Goal: Task Accomplishment & Management: Use online tool/utility

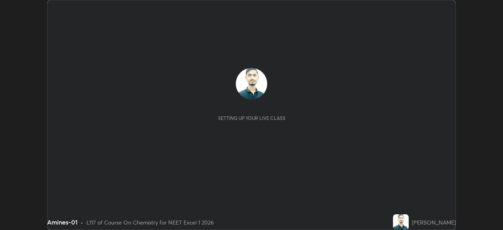
scroll to position [230, 503]
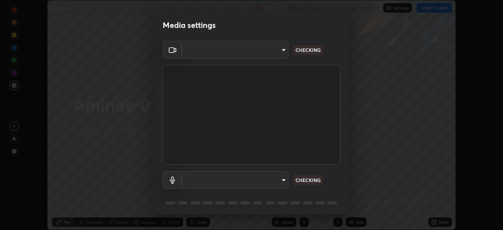
click at [280, 176] on body "Erase all Amines-01 Recording WAS SCHEDULED TO START AT 4:00 PM Settings START …" at bounding box center [251, 115] width 503 height 230
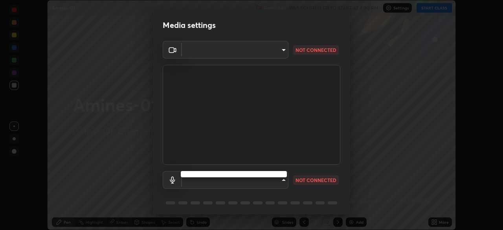
type input "49997c5035a380d1e4bfd67072f4403f37fcfd6159da511fce73e868ba03c42c"
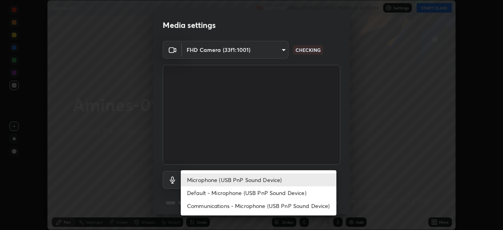
click at [269, 194] on li "Default - Microphone (USB PnP Sound Device)" at bounding box center [259, 192] width 156 height 13
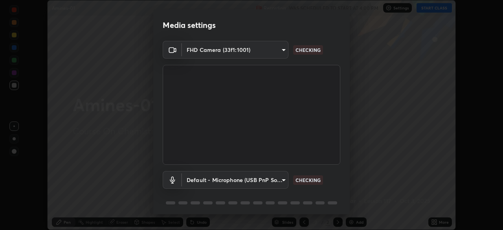
click at [271, 183] on body "Erase all Amines-01 Recording WAS SCHEDULED TO START AT 4:00 PM Settings START …" at bounding box center [251, 115] width 503 height 230
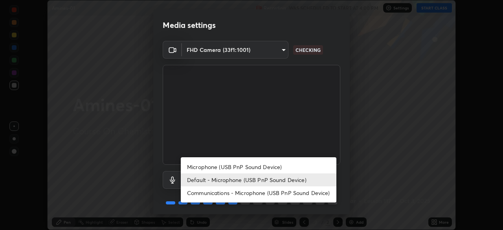
click at [269, 168] on li "Microphone (USB PnP Sound Device)" at bounding box center [259, 166] width 156 height 13
type input "b93cbfc37ea663615e2a2758e13d6489b429ad874a2ce90456402bbb4f5a5e7c"
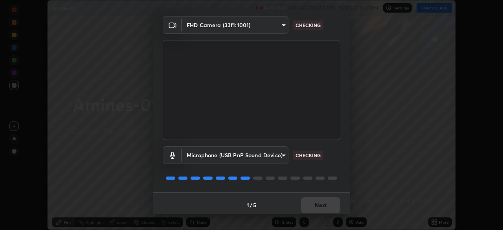
scroll to position [28, 0]
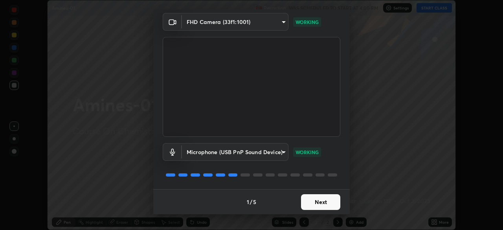
click at [324, 201] on button "Next" at bounding box center [320, 202] width 39 height 16
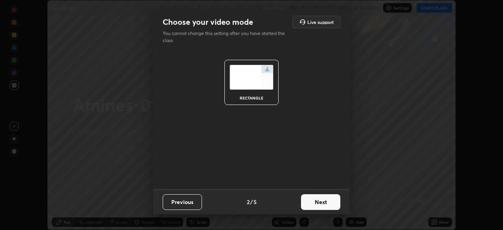
scroll to position [0, 0]
click at [324, 201] on button "Next" at bounding box center [320, 202] width 39 height 16
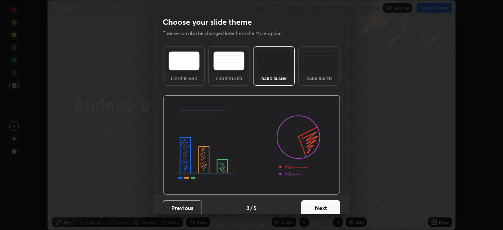
click at [328, 203] on button "Next" at bounding box center [320, 208] width 39 height 16
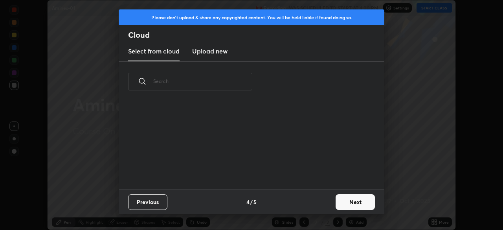
click at [336, 202] on button "Next" at bounding box center [355, 202] width 39 height 16
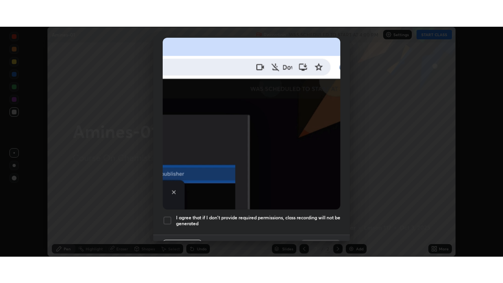
scroll to position [188, 0]
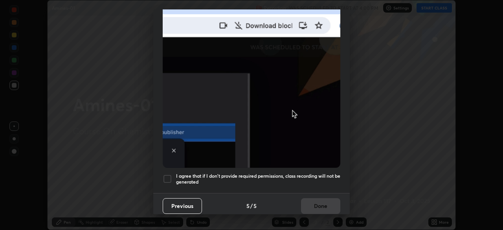
click at [315, 175] on h5 "I agree that if I don't provide required permissions, class recording will not …" at bounding box center [258, 179] width 164 height 12
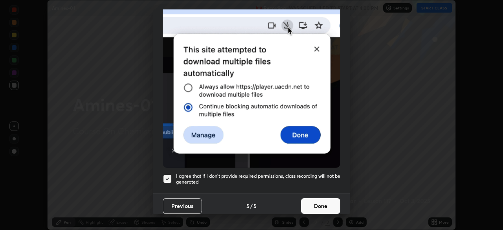
click at [323, 200] on button "Done" at bounding box center [320, 206] width 39 height 16
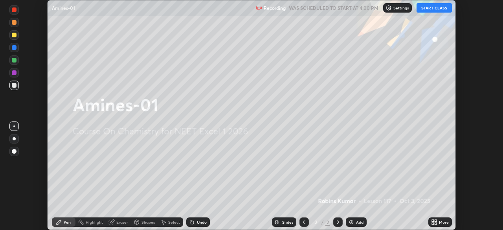
click at [434, 222] on icon at bounding box center [434, 222] width 6 height 6
click at [434, 223] on icon at bounding box center [433, 224] width 2 height 2
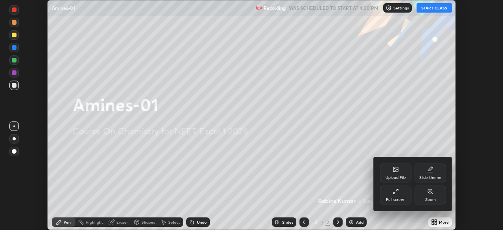
click at [399, 194] on icon at bounding box center [396, 191] width 6 height 6
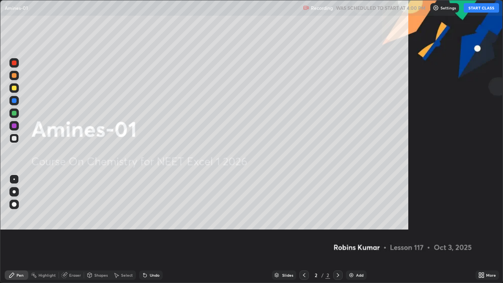
scroll to position [283, 503]
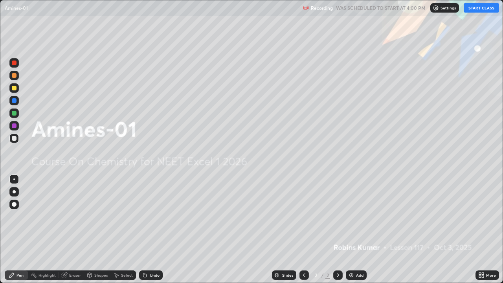
click at [485, 10] on button "START CLASS" at bounding box center [481, 7] width 35 height 9
click at [354, 230] on img at bounding box center [351, 275] width 6 height 6
click at [352, 230] on img at bounding box center [351, 275] width 6 height 6
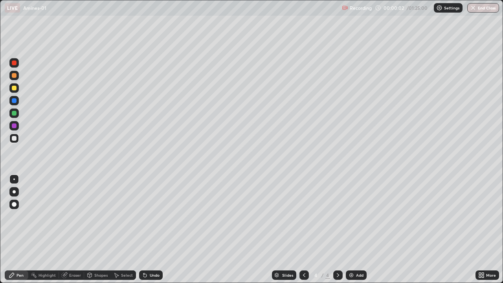
click at [352, 230] on img at bounding box center [351, 275] width 6 height 6
click at [355, 230] on div "Add" at bounding box center [356, 275] width 21 height 9
click at [356, 230] on div "Add" at bounding box center [359, 275] width 7 height 4
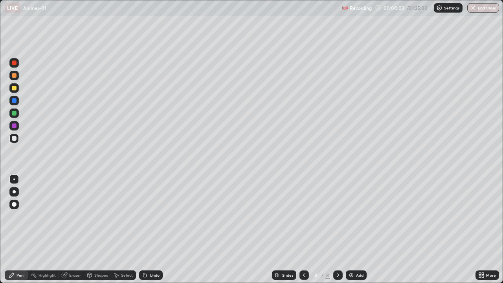
click at [356, 230] on div "Add" at bounding box center [359, 275] width 7 height 4
click at [305, 230] on div at bounding box center [304, 275] width 9 height 16
click at [304, 230] on icon at bounding box center [304, 275] width 6 height 6
click at [303, 230] on icon at bounding box center [304, 275] width 6 height 6
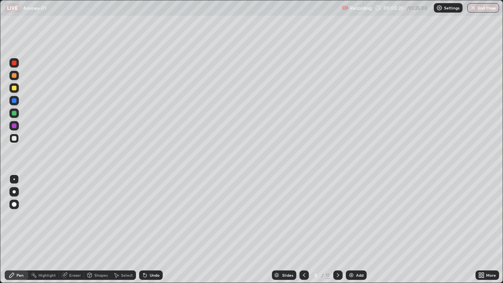
click at [304, 230] on icon at bounding box center [304, 275] width 2 height 4
click at [305, 230] on icon at bounding box center [304, 275] width 6 height 6
click at [306, 230] on div at bounding box center [304, 275] width 9 height 9
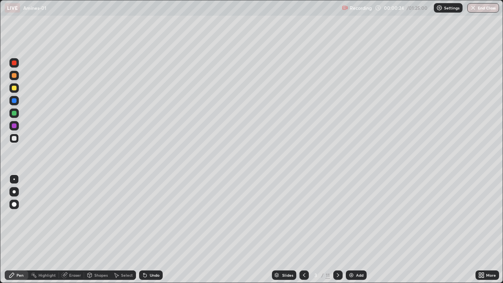
click at [305, 230] on icon at bounding box center [304, 275] width 6 height 6
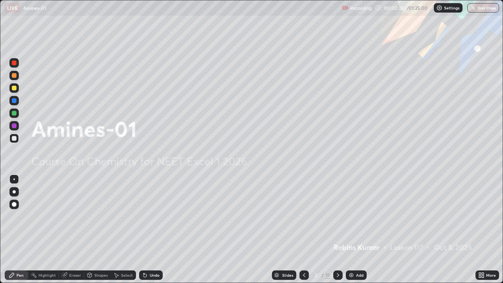
click at [337, 230] on icon at bounding box center [338, 275] width 6 height 6
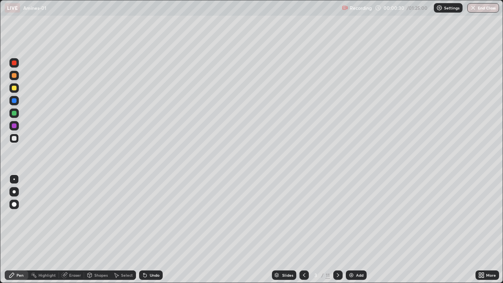
click at [14, 76] on div at bounding box center [14, 75] width 5 height 5
click at [16, 89] on div at bounding box center [14, 88] width 5 height 5
click at [15, 115] on div at bounding box center [14, 113] width 5 height 5
click at [14, 139] on div at bounding box center [14, 138] width 5 height 5
click at [14, 102] on div at bounding box center [14, 100] width 5 height 5
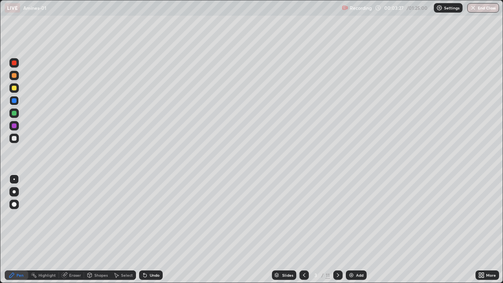
click at [144, 230] on icon at bounding box center [145, 275] width 3 height 3
click at [148, 230] on div "Undo" at bounding box center [151, 275] width 24 height 9
click at [150, 230] on div "Undo" at bounding box center [155, 275] width 10 height 4
click at [18, 126] on div at bounding box center [13, 125] width 9 height 9
click at [15, 113] on div at bounding box center [14, 113] width 5 height 5
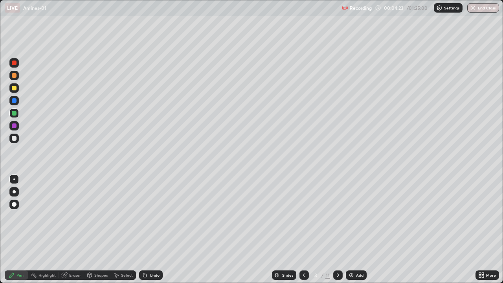
click at [15, 127] on div at bounding box center [14, 126] width 5 height 5
click at [18, 77] on div at bounding box center [13, 75] width 9 height 9
click at [100, 230] on div "Shapes" at bounding box center [100, 275] width 13 height 4
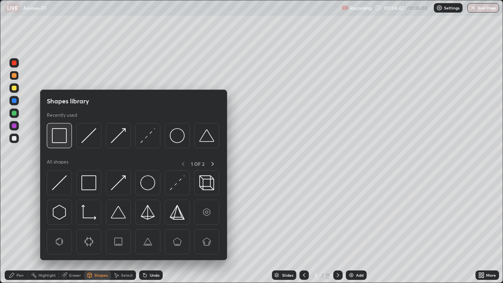
click at [66, 144] on div at bounding box center [59, 135] width 25 height 25
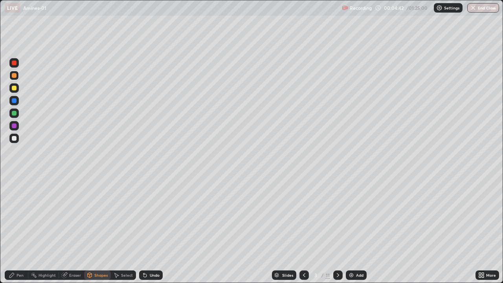
click at [15, 88] on div at bounding box center [14, 88] width 5 height 5
click at [25, 230] on div "Pen" at bounding box center [17, 275] width 24 height 9
click at [16, 138] on div at bounding box center [14, 138] width 5 height 5
click at [16, 128] on div at bounding box center [14, 126] width 5 height 5
click at [17, 101] on div at bounding box center [13, 100] width 9 height 9
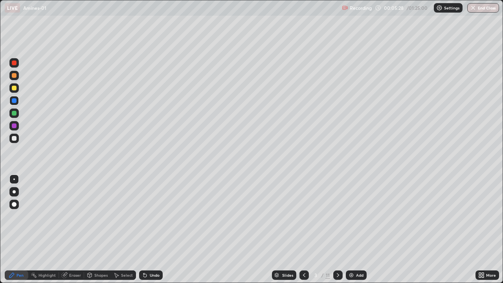
click at [15, 138] on div at bounding box center [14, 138] width 5 height 5
click at [18, 130] on div at bounding box center [13, 126] width 9 height 13
click at [17, 103] on div at bounding box center [13, 100] width 9 height 9
click at [70, 230] on div "Eraser" at bounding box center [75, 275] width 12 height 4
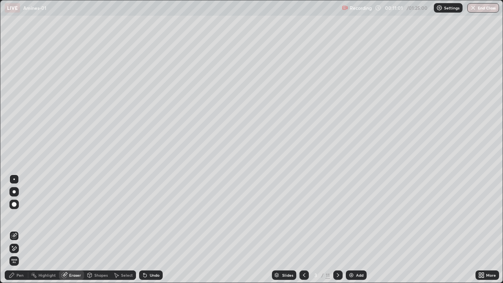
click at [15, 230] on icon at bounding box center [14, 248] width 6 height 7
click at [17, 230] on div "Pen" at bounding box center [20, 275] width 7 height 4
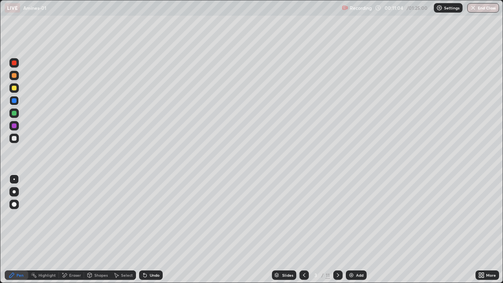
click at [13, 112] on div at bounding box center [14, 113] width 5 height 5
click at [48, 230] on div "Highlight" at bounding box center [47, 275] width 17 height 4
click at [16, 92] on div at bounding box center [13, 87] width 9 height 9
click at [20, 230] on div "Pen" at bounding box center [20, 275] width 7 height 4
click at [14, 63] on div at bounding box center [14, 63] width 5 height 5
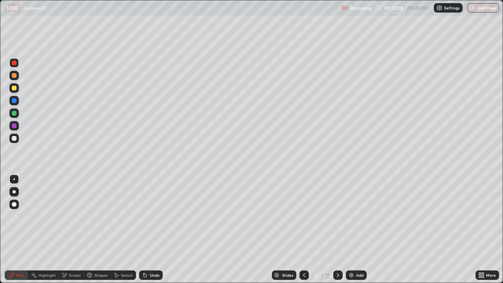
click at [14, 77] on div at bounding box center [14, 75] width 5 height 5
click at [68, 230] on div "Eraser" at bounding box center [71, 275] width 25 height 9
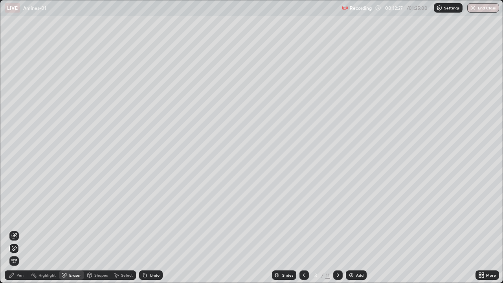
click at [15, 230] on icon at bounding box center [12, 275] width 6 height 6
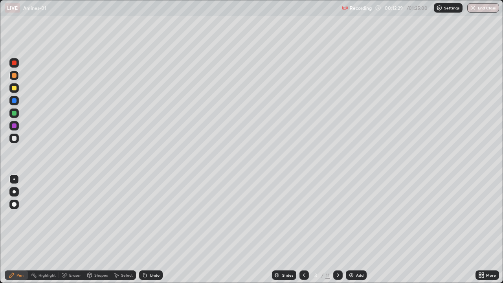
click at [46, 230] on div "Highlight" at bounding box center [47, 275] width 17 height 4
click at [13, 91] on div at bounding box center [13, 87] width 9 height 9
click at [12, 230] on icon at bounding box center [11, 275] width 5 height 5
click at [17, 100] on div at bounding box center [13, 100] width 9 height 9
click at [18, 128] on div at bounding box center [13, 125] width 9 height 9
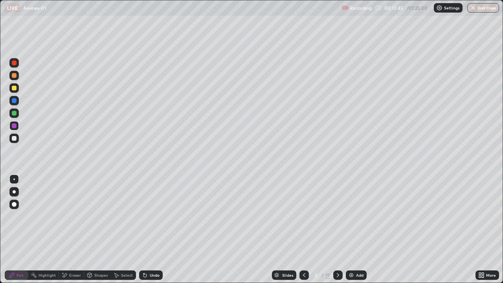
click at [334, 230] on div at bounding box center [338, 275] width 9 height 9
click at [14, 75] on div at bounding box center [14, 75] width 5 height 5
click at [15, 138] on div at bounding box center [14, 138] width 5 height 5
click at [14, 100] on div at bounding box center [14, 100] width 5 height 5
click at [102, 230] on div "Shapes" at bounding box center [100, 275] width 13 height 4
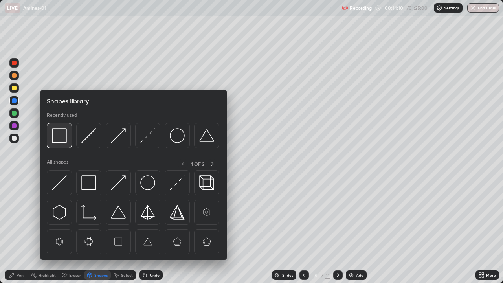
click at [63, 140] on img at bounding box center [59, 135] width 15 height 15
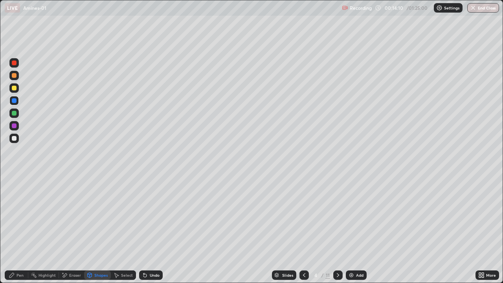
click at [14, 88] on div at bounding box center [14, 88] width 5 height 5
click at [13, 230] on div "Pen" at bounding box center [17, 275] width 24 height 9
click at [15, 138] on div at bounding box center [14, 138] width 5 height 5
click at [15, 76] on div at bounding box center [14, 75] width 5 height 5
click at [17, 63] on div at bounding box center [13, 62] width 9 height 9
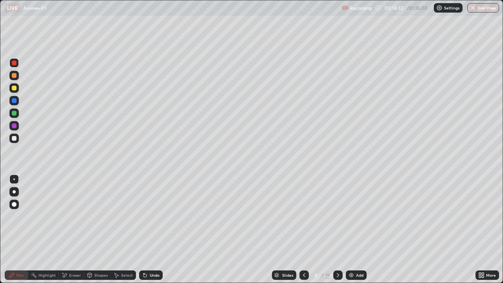
click at [15, 114] on div at bounding box center [14, 113] width 5 height 5
click at [15, 137] on div at bounding box center [14, 138] width 5 height 5
click at [13, 76] on div at bounding box center [14, 75] width 5 height 5
click at [15, 127] on div at bounding box center [14, 126] width 5 height 5
click at [18, 101] on div at bounding box center [13, 100] width 9 height 9
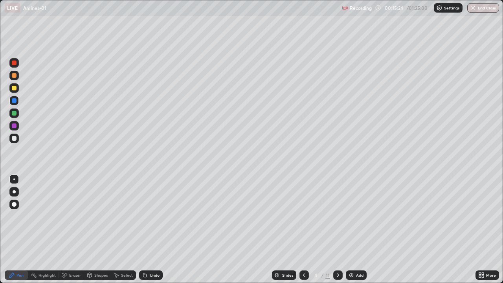
click at [16, 126] on div at bounding box center [14, 126] width 5 height 5
click at [13, 89] on div at bounding box center [14, 88] width 5 height 5
click at [15, 138] on div at bounding box center [14, 138] width 5 height 5
click at [72, 230] on div "Eraser" at bounding box center [71, 275] width 25 height 9
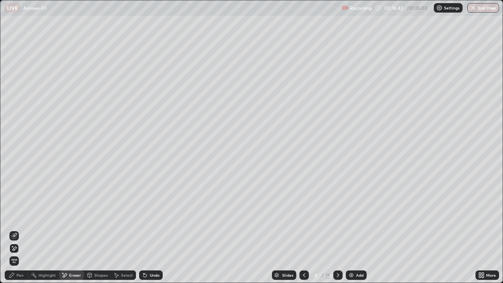
click at [11, 230] on div "Pen" at bounding box center [17, 275] width 24 height 9
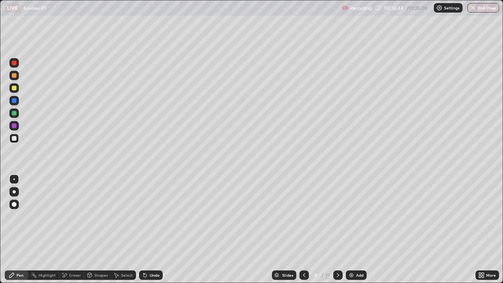
click at [16, 114] on div at bounding box center [14, 113] width 5 height 5
click at [16, 76] on div at bounding box center [14, 75] width 5 height 5
click at [157, 230] on div "Undo" at bounding box center [155, 275] width 10 height 4
click at [14, 88] on div at bounding box center [14, 88] width 5 height 5
click at [15, 125] on div at bounding box center [14, 126] width 5 height 5
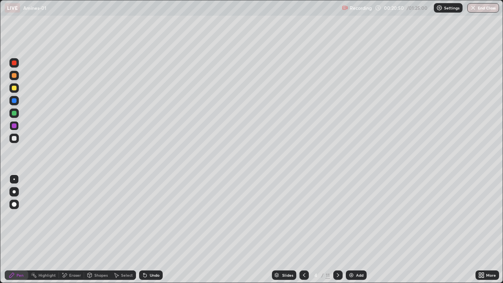
click at [337, 230] on div at bounding box center [338, 275] width 9 height 9
click at [15, 90] on div at bounding box center [14, 88] width 5 height 5
click at [14, 75] on div at bounding box center [14, 75] width 5 height 5
click at [154, 230] on div "Undo" at bounding box center [155, 275] width 10 height 4
click at [153, 230] on div "Undo" at bounding box center [155, 275] width 10 height 4
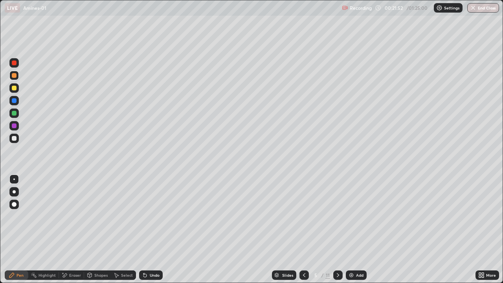
click at [104, 230] on div "Shapes" at bounding box center [97, 275] width 27 height 9
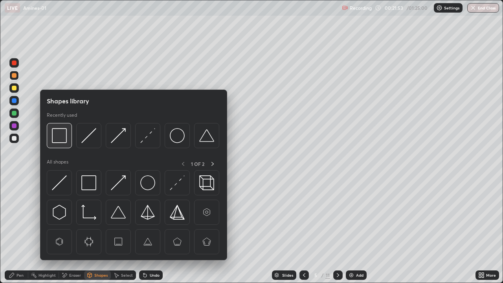
click at [64, 141] on img at bounding box center [59, 135] width 15 height 15
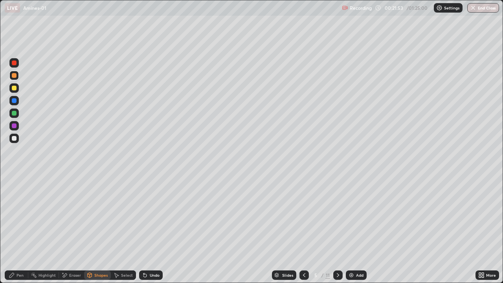
click at [17, 115] on div at bounding box center [13, 113] width 9 height 9
click at [17, 230] on div "Pen" at bounding box center [17, 275] width 24 height 9
click at [17, 138] on div at bounding box center [13, 138] width 9 height 9
click at [150, 230] on div "Undo" at bounding box center [151, 275] width 24 height 9
click at [152, 230] on div "Undo" at bounding box center [155, 275] width 10 height 4
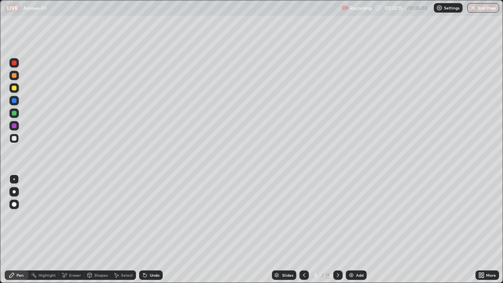
click at [153, 230] on div "Undo" at bounding box center [151, 275] width 24 height 9
click at [154, 230] on div "Undo" at bounding box center [155, 275] width 10 height 4
click at [156, 230] on div "Undo" at bounding box center [155, 275] width 10 height 4
click at [15, 115] on div at bounding box center [14, 113] width 5 height 5
click at [15, 101] on div at bounding box center [14, 100] width 5 height 5
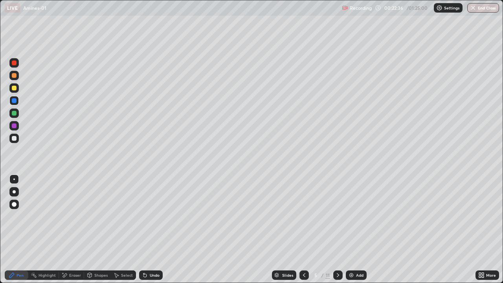
click at [74, 230] on div "Eraser" at bounding box center [75, 275] width 12 height 4
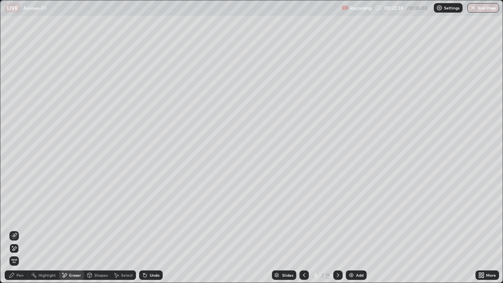
click at [15, 230] on div "Pen" at bounding box center [17, 275] width 24 height 9
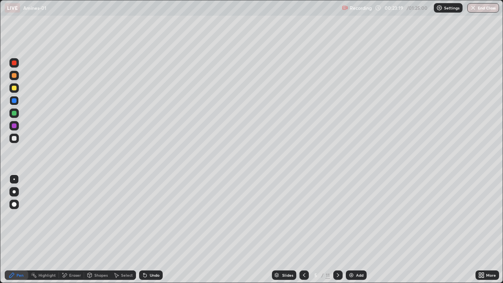
click at [14, 117] on div at bounding box center [13, 113] width 9 height 9
click at [14, 63] on div at bounding box center [14, 63] width 5 height 5
click at [99, 230] on div "Shapes" at bounding box center [100, 275] width 13 height 4
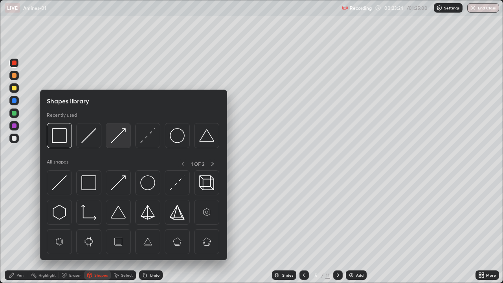
click at [116, 138] on img at bounding box center [118, 135] width 15 height 15
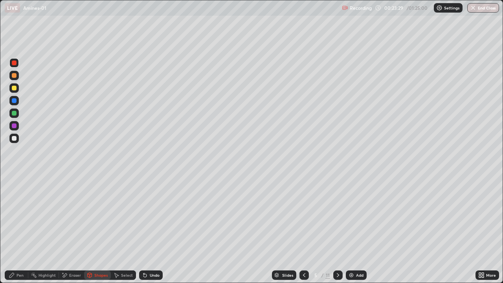
click at [151, 230] on div "Undo" at bounding box center [151, 275] width 24 height 9
click at [72, 230] on div "Eraser" at bounding box center [75, 275] width 12 height 4
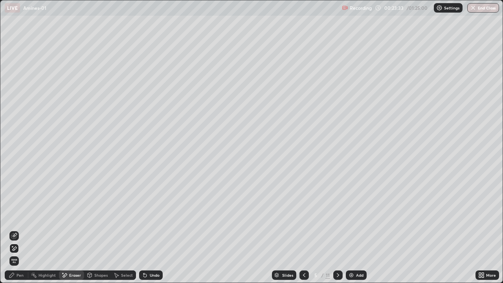
click at [17, 230] on div "Pen" at bounding box center [20, 275] width 7 height 4
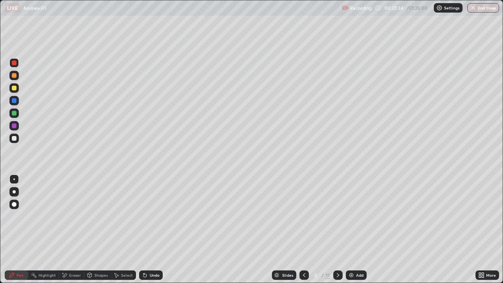
click at [14, 101] on div at bounding box center [14, 100] width 5 height 5
click at [14, 126] on div at bounding box center [14, 126] width 5 height 5
click at [96, 230] on div "Shapes" at bounding box center [100, 275] width 13 height 4
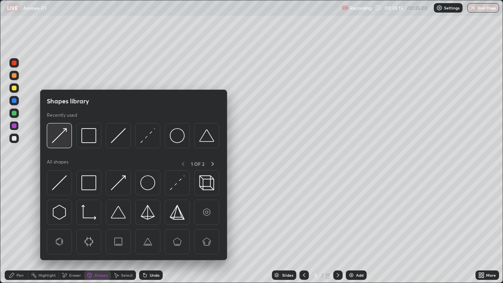
click at [57, 139] on img at bounding box center [59, 135] width 15 height 15
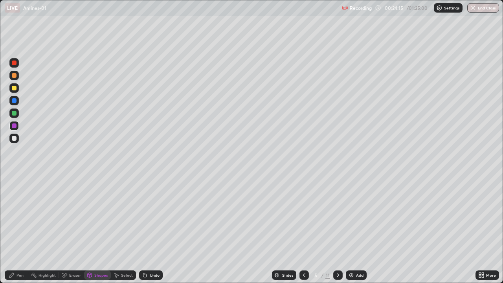
click at [15, 88] on div at bounding box center [14, 88] width 5 height 5
click at [20, 230] on div "Pen" at bounding box center [20, 275] width 7 height 4
click at [15, 139] on div at bounding box center [14, 138] width 5 height 5
click at [14, 114] on div at bounding box center [14, 113] width 5 height 5
click at [13, 64] on div at bounding box center [14, 63] width 5 height 5
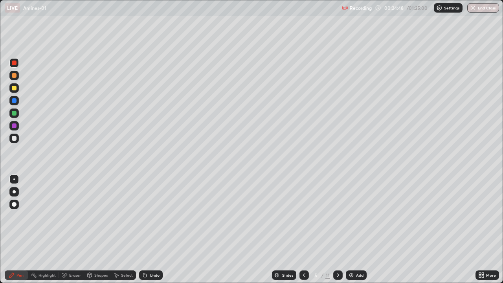
click at [14, 88] on div at bounding box center [14, 88] width 5 height 5
click at [13, 139] on div at bounding box center [14, 138] width 5 height 5
click at [13, 113] on div at bounding box center [14, 113] width 5 height 5
click at [15, 65] on div at bounding box center [14, 63] width 5 height 5
click at [150, 230] on div "Undo" at bounding box center [151, 275] width 24 height 9
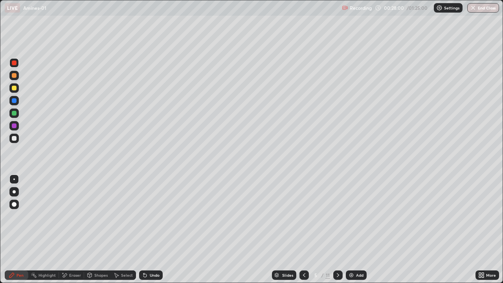
click at [336, 230] on icon at bounding box center [338, 275] width 6 height 6
click at [16, 77] on div at bounding box center [14, 75] width 5 height 5
click at [99, 230] on div "Shapes" at bounding box center [100, 275] width 13 height 4
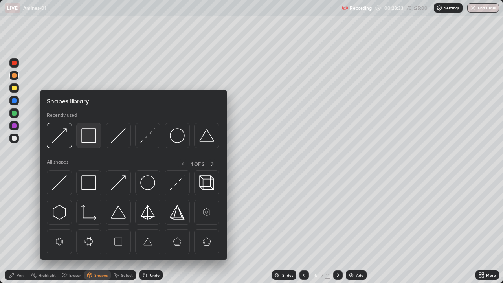
click at [82, 140] on img at bounding box center [88, 135] width 15 height 15
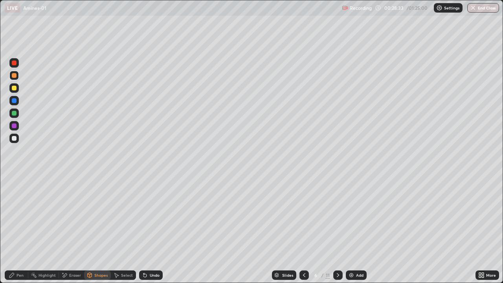
click at [13, 114] on div at bounding box center [14, 113] width 5 height 5
click at [20, 230] on div "Pen" at bounding box center [20, 275] width 7 height 4
click at [15, 138] on div at bounding box center [14, 138] width 5 height 5
click at [15, 89] on div at bounding box center [14, 88] width 5 height 5
click at [15, 115] on div at bounding box center [14, 113] width 5 height 5
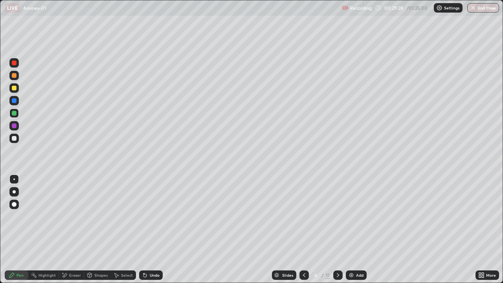
click at [15, 127] on div at bounding box center [14, 126] width 5 height 5
click at [100, 230] on div "Shapes" at bounding box center [100, 275] width 13 height 4
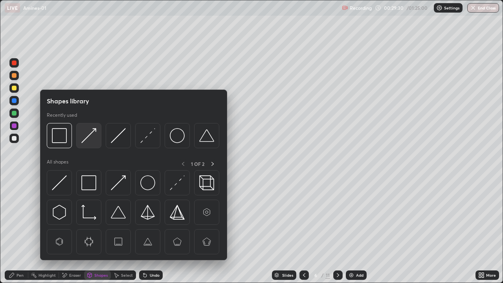
click at [88, 135] on img at bounding box center [88, 135] width 15 height 15
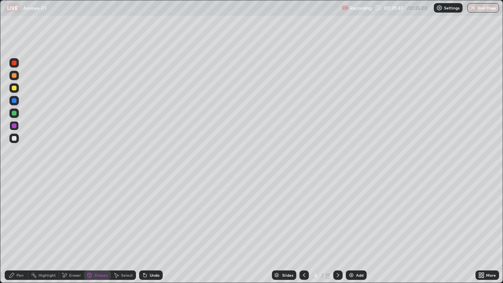
click at [17, 230] on div "Pen" at bounding box center [20, 275] width 7 height 4
click at [15, 140] on div at bounding box center [14, 138] width 5 height 5
click at [153, 230] on div "Undo" at bounding box center [155, 275] width 10 height 4
click at [150, 230] on div "Undo" at bounding box center [151, 275] width 24 height 9
click at [144, 230] on icon at bounding box center [144, 273] width 1 height 1
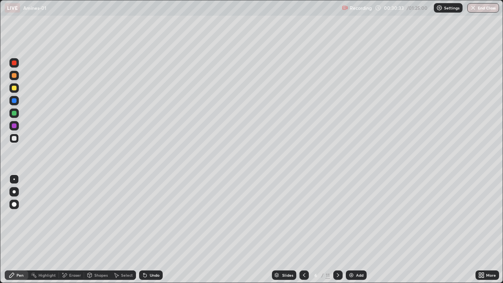
click at [144, 230] on icon at bounding box center [144, 273] width 1 height 1
click at [14, 66] on div at bounding box center [13, 62] width 9 height 9
click at [16, 127] on div at bounding box center [14, 126] width 5 height 5
click at [17, 61] on div at bounding box center [13, 62] width 9 height 9
click at [15, 127] on div at bounding box center [14, 126] width 5 height 5
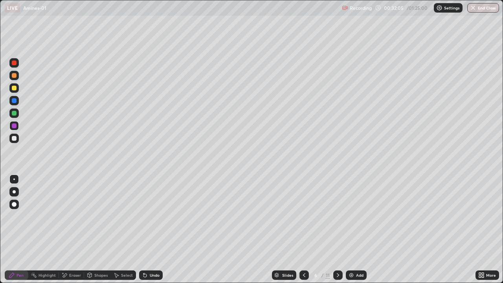
click at [15, 88] on div at bounding box center [14, 88] width 5 height 5
click at [100, 230] on div "Shapes" at bounding box center [100, 275] width 13 height 4
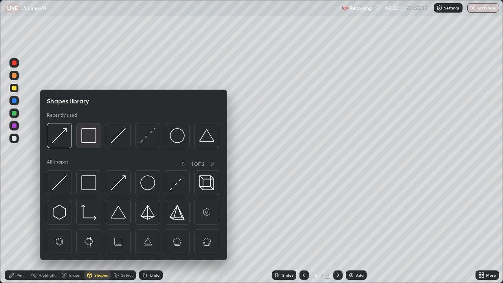
click at [90, 142] on img at bounding box center [88, 135] width 15 height 15
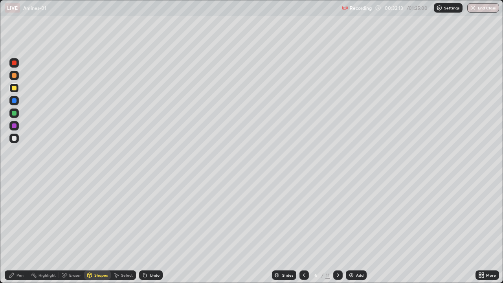
click at [18, 104] on div at bounding box center [13, 100] width 9 height 9
click at [336, 230] on div at bounding box center [338, 275] width 9 height 9
click at [20, 230] on div "Pen" at bounding box center [17, 275] width 24 height 9
click at [14, 74] on div at bounding box center [14, 75] width 5 height 5
click at [15, 112] on div at bounding box center [14, 113] width 5 height 5
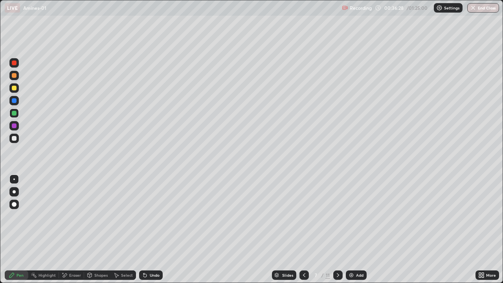
click at [14, 90] on div at bounding box center [14, 88] width 5 height 5
click at [15, 76] on div at bounding box center [14, 75] width 5 height 5
click at [157, 230] on div "Undo" at bounding box center [151, 275] width 24 height 9
click at [14, 140] on div at bounding box center [14, 138] width 5 height 5
click at [70, 230] on div "Eraser" at bounding box center [75, 275] width 12 height 4
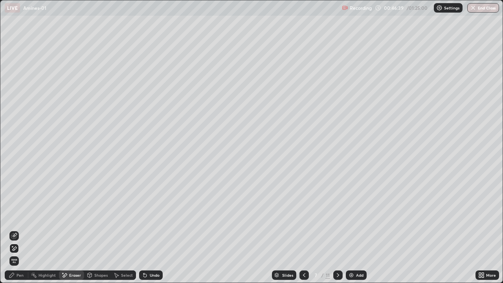
click at [16, 230] on div "Pen" at bounding box center [17, 275] width 24 height 9
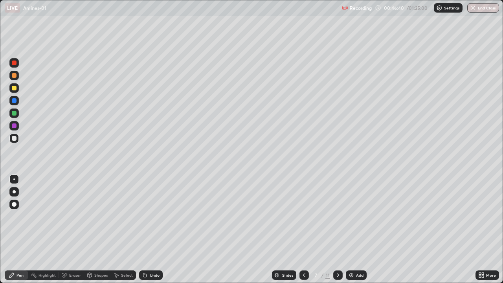
click at [17, 103] on div at bounding box center [13, 100] width 9 height 9
click at [14, 87] on div at bounding box center [14, 88] width 5 height 5
click at [15, 76] on div at bounding box center [14, 75] width 5 height 5
click at [15, 113] on div at bounding box center [14, 113] width 5 height 5
click at [339, 230] on div at bounding box center [338, 275] width 9 height 9
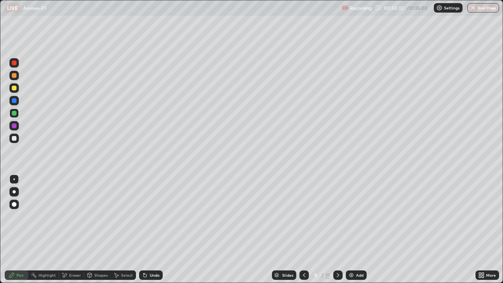
click at [16, 76] on div at bounding box center [14, 75] width 5 height 5
click at [14, 113] on div at bounding box center [14, 113] width 5 height 5
click at [15, 88] on div at bounding box center [14, 88] width 5 height 5
click at [17, 139] on div at bounding box center [13, 138] width 9 height 9
click at [13, 126] on div at bounding box center [14, 126] width 5 height 5
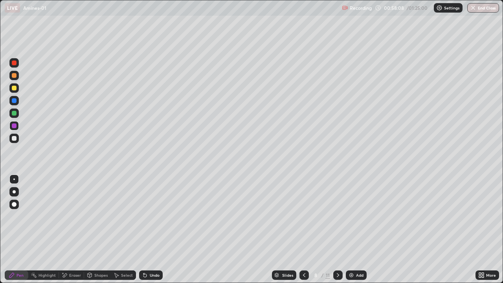
click at [335, 230] on icon at bounding box center [338, 275] width 6 height 6
click at [17, 77] on div at bounding box center [13, 75] width 9 height 9
click at [15, 90] on div at bounding box center [14, 88] width 5 height 5
click at [17, 141] on div at bounding box center [13, 138] width 9 height 9
click at [17, 100] on div at bounding box center [13, 100] width 9 height 9
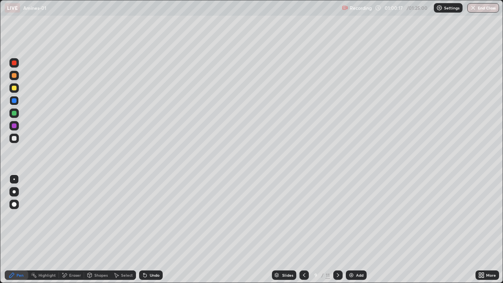
click at [13, 115] on div at bounding box center [14, 113] width 5 height 5
click at [17, 123] on div at bounding box center [13, 125] width 9 height 9
click at [17, 136] on div at bounding box center [13, 138] width 9 height 9
click at [17, 113] on div at bounding box center [13, 113] width 9 height 9
click at [18, 128] on div at bounding box center [13, 125] width 9 height 9
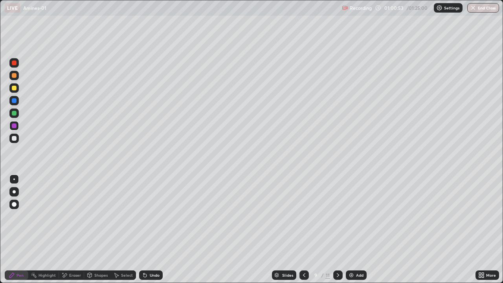
click at [17, 137] on div at bounding box center [13, 138] width 9 height 9
click at [15, 88] on div at bounding box center [14, 88] width 5 height 5
click at [339, 230] on icon at bounding box center [338, 275] width 6 height 6
click at [15, 79] on div at bounding box center [13, 75] width 9 height 9
click at [16, 90] on div at bounding box center [13, 87] width 9 height 9
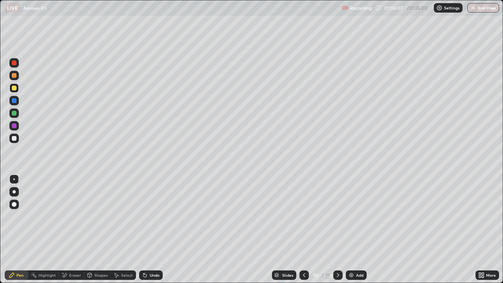
click at [16, 139] on div at bounding box center [14, 138] width 5 height 5
click at [150, 230] on div "Undo" at bounding box center [155, 275] width 10 height 4
click at [15, 77] on div at bounding box center [14, 75] width 5 height 5
click at [17, 128] on div at bounding box center [13, 125] width 9 height 9
click at [14, 77] on div at bounding box center [14, 75] width 5 height 5
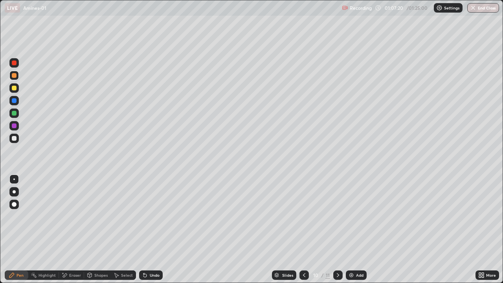
click at [154, 230] on div "Undo" at bounding box center [155, 275] width 10 height 4
click at [15, 101] on div at bounding box center [14, 100] width 5 height 5
click at [15, 127] on div at bounding box center [14, 126] width 5 height 5
click at [15, 114] on div at bounding box center [14, 113] width 5 height 5
click at [15, 101] on div at bounding box center [14, 100] width 5 height 5
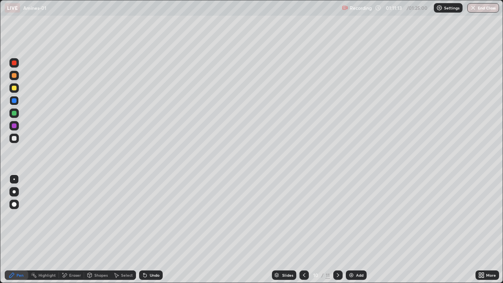
click at [13, 64] on div at bounding box center [14, 63] width 5 height 5
click at [12, 88] on div at bounding box center [14, 88] width 5 height 5
click at [485, 11] on button "End Class" at bounding box center [484, 7] width 32 height 9
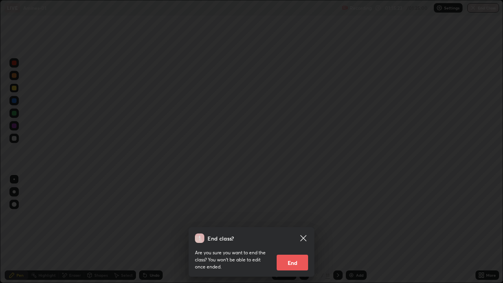
click at [300, 230] on button "End" at bounding box center [292, 263] width 31 height 16
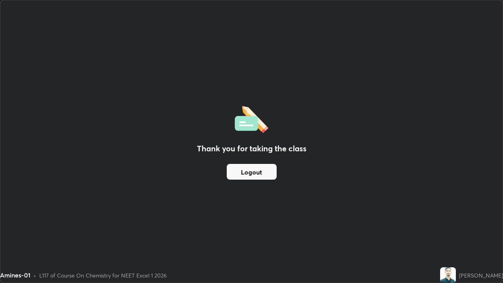
click at [263, 168] on button "Logout" at bounding box center [252, 172] width 50 height 16
